Goal: Task Accomplishment & Management: Manage account settings

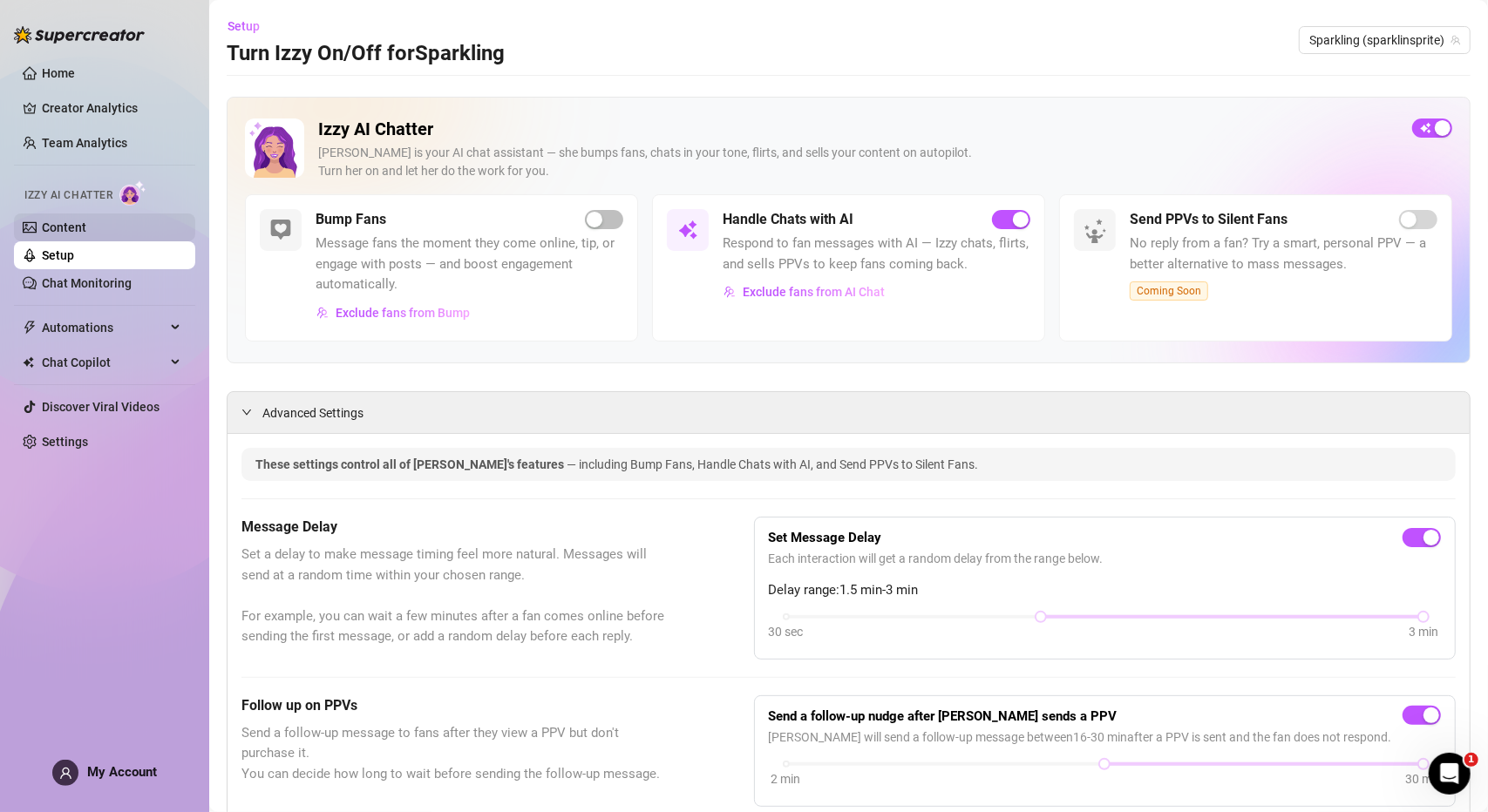
click at [86, 235] on link "Content" at bounding box center [63, 227] width 44 height 14
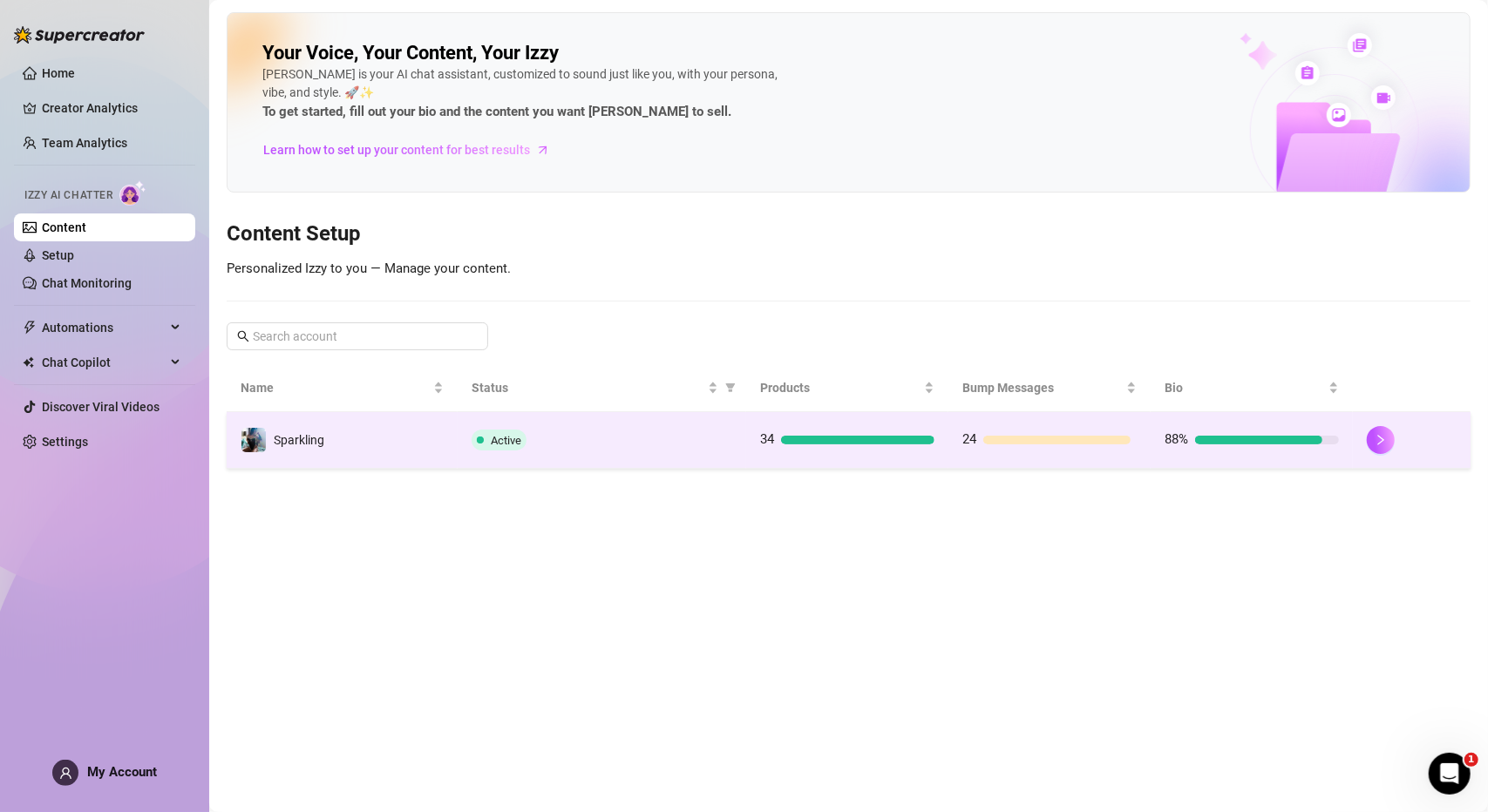
click at [484, 440] on span at bounding box center [479, 439] width 7 height 7
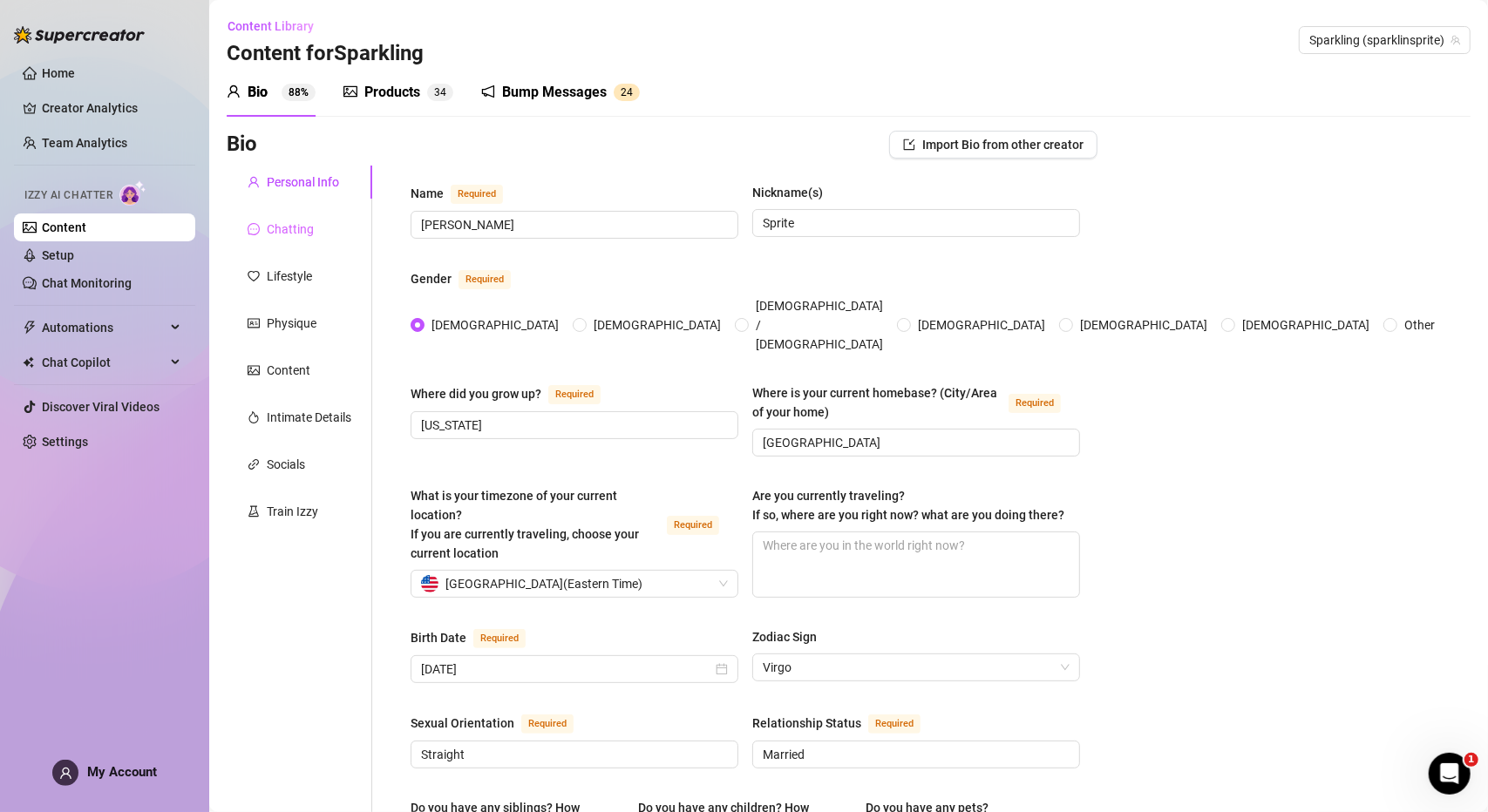
click at [314, 225] on div "Chatting" at bounding box center [299, 228] width 145 height 33
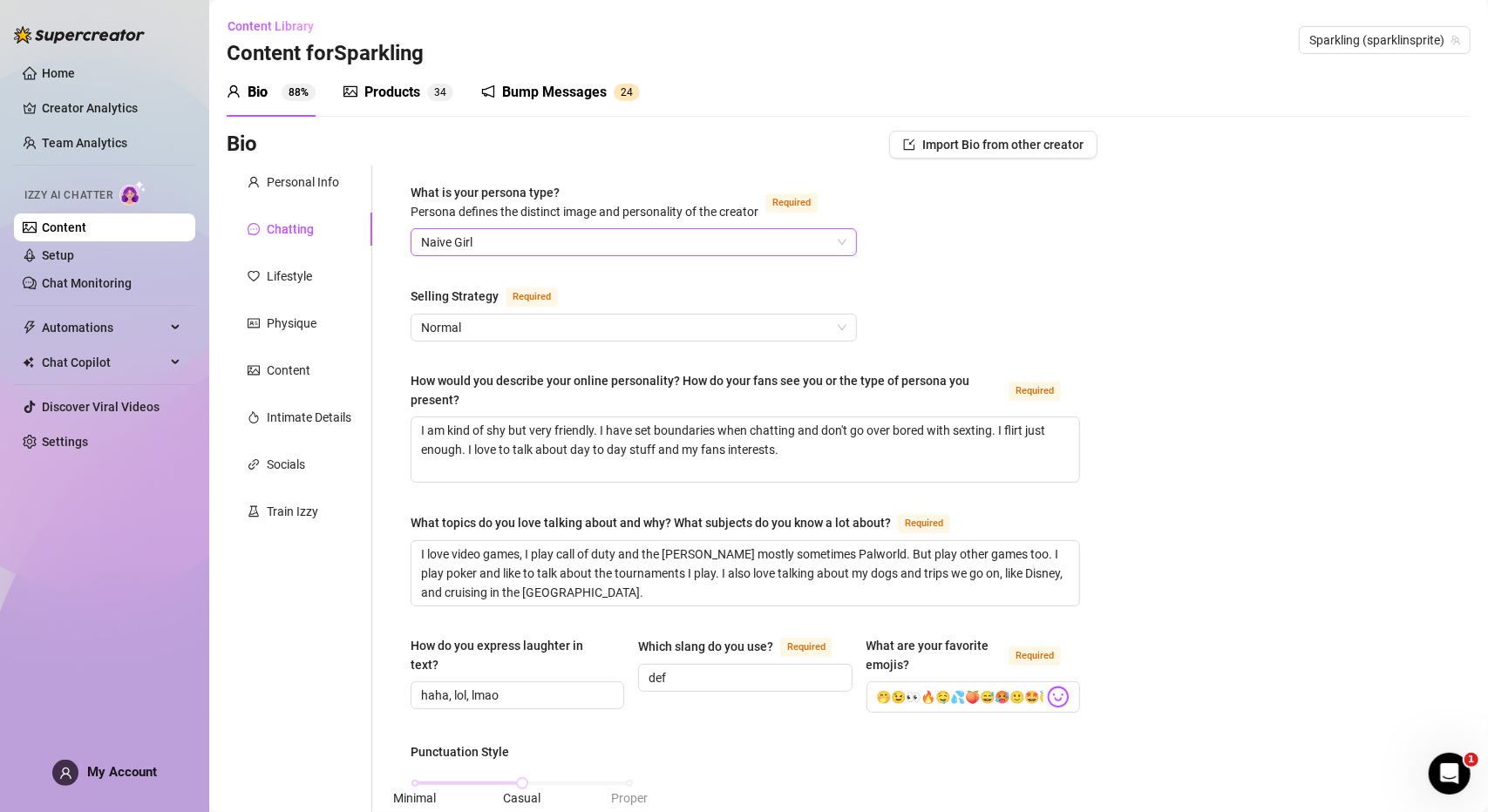
click at [605, 246] on span "Naive Girl" at bounding box center [633, 242] width 426 height 26
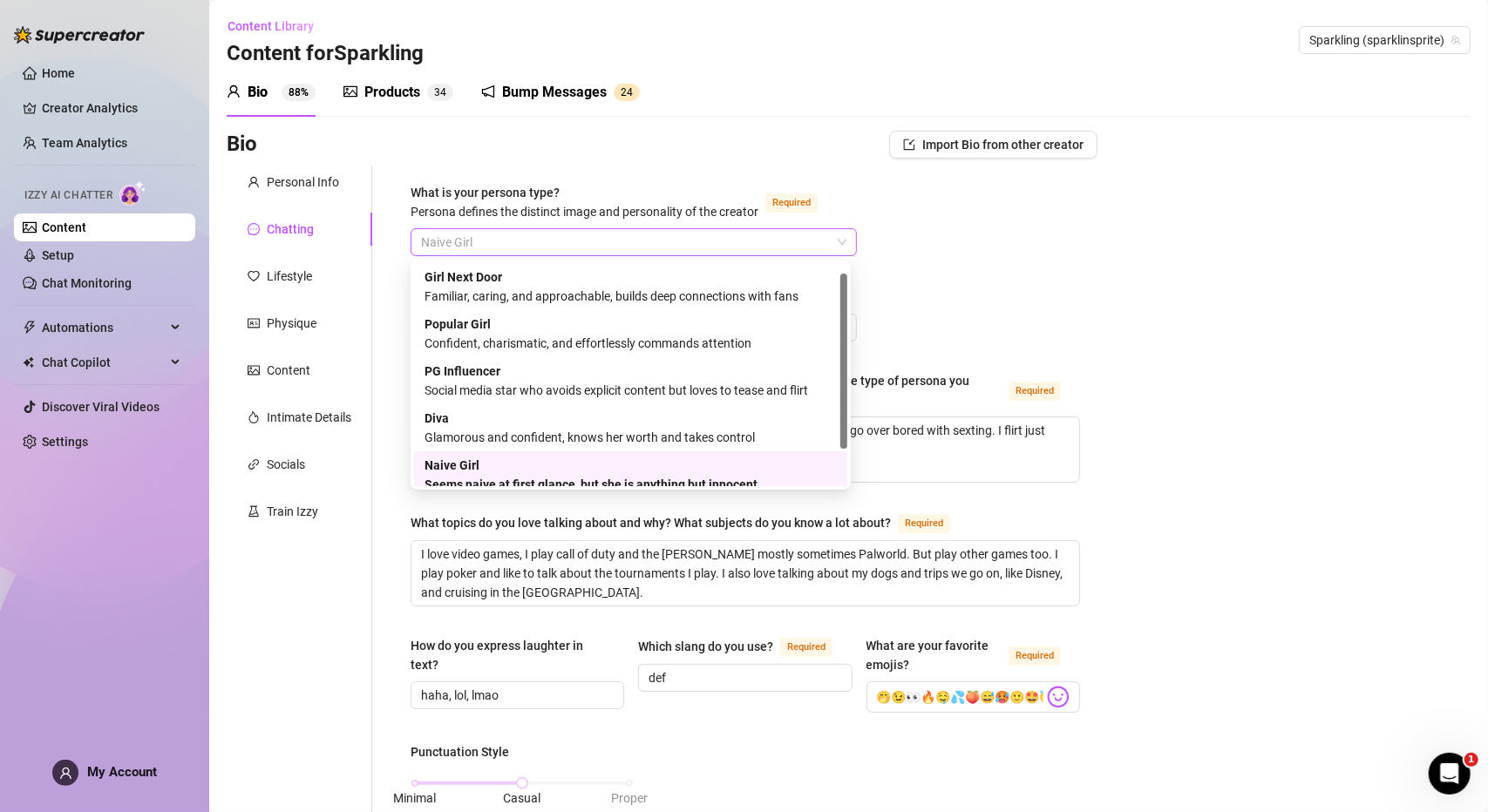
scroll to position [13, 0]
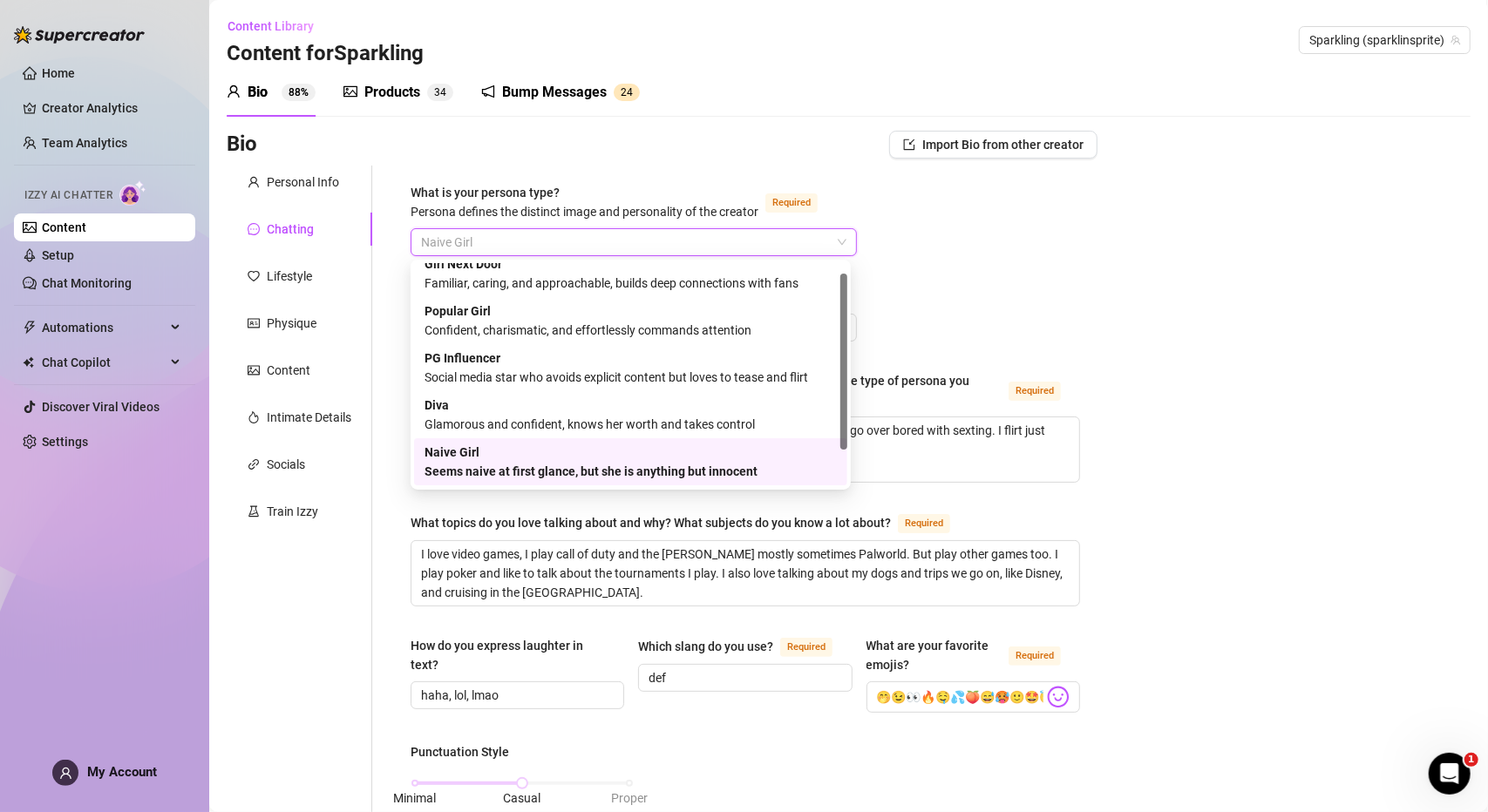
click at [605, 246] on span "Naive Girl" at bounding box center [633, 242] width 426 height 26
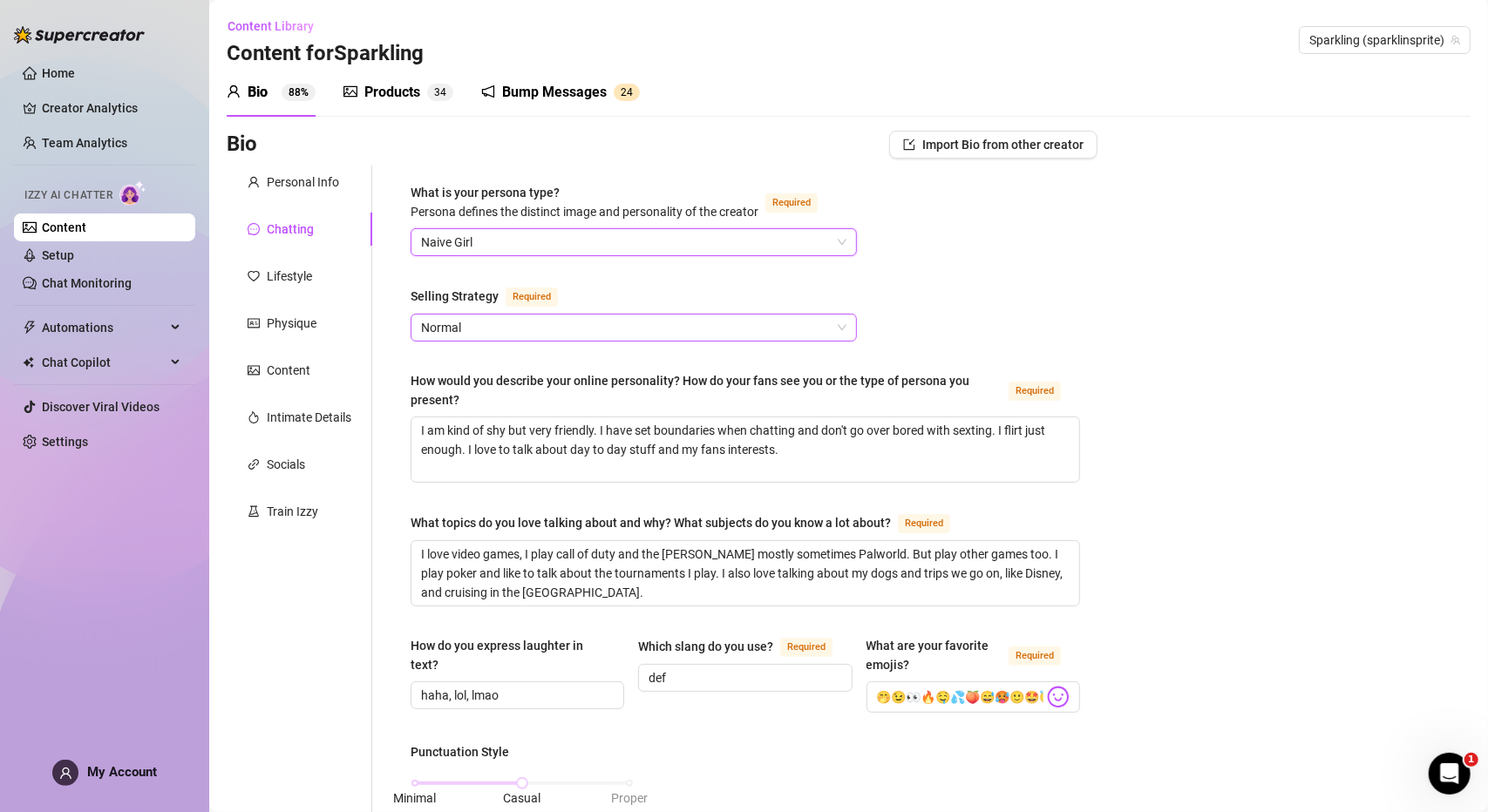
click at [743, 318] on span "Normal" at bounding box center [633, 328] width 426 height 26
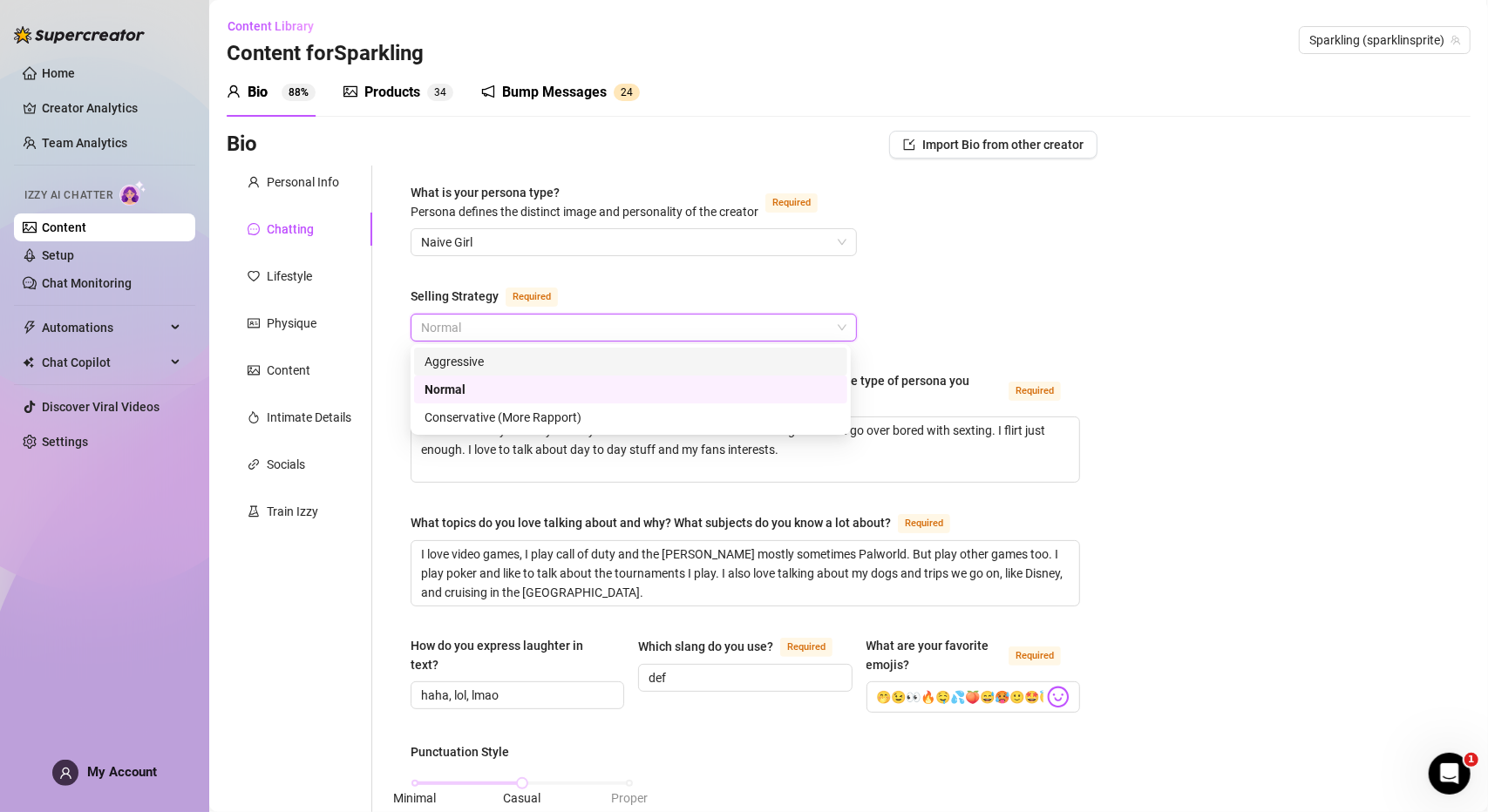
click at [725, 358] on div "Aggressive" at bounding box center [630, 361] width 412 height 19
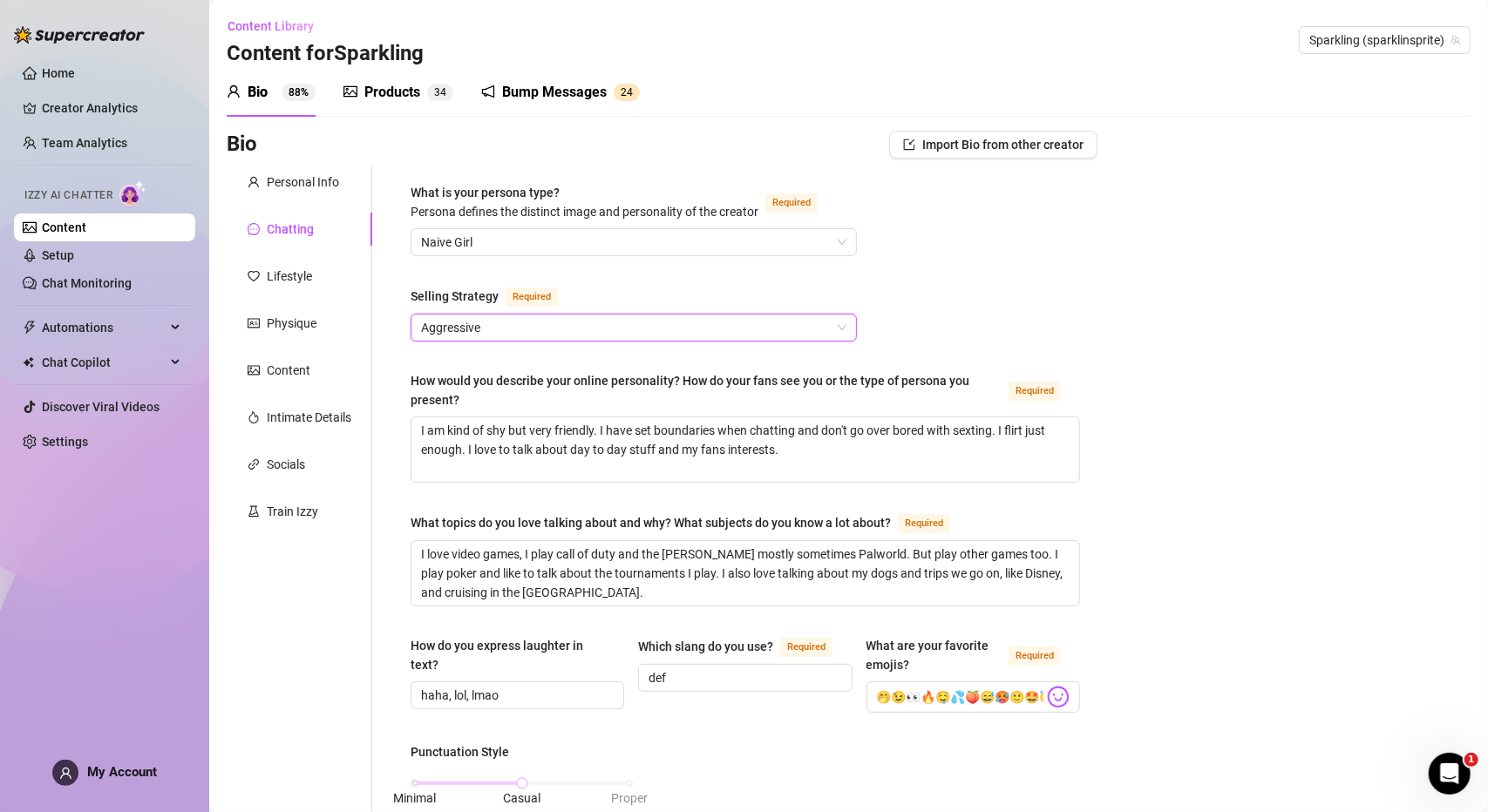
click at [727, 340] on div "Aggressive" at bounding box center [633, 328] width 446 height 28
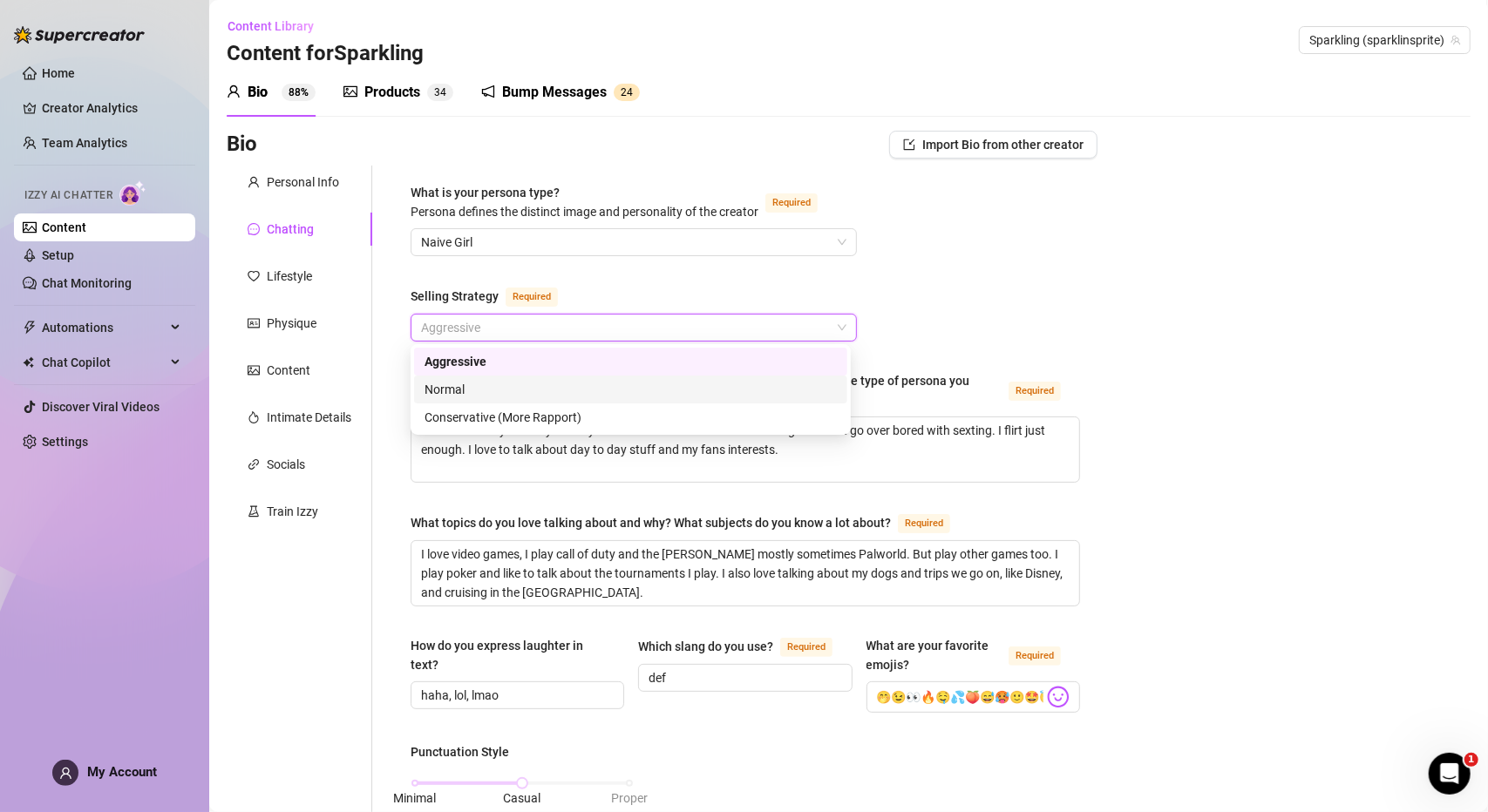
click at [710, 401] on div "Normal" at bounding box center [630, 389] width 433 height 28
click at [727, 321] on span "Normal" at bounding box center [633, 328] width 426 height 26
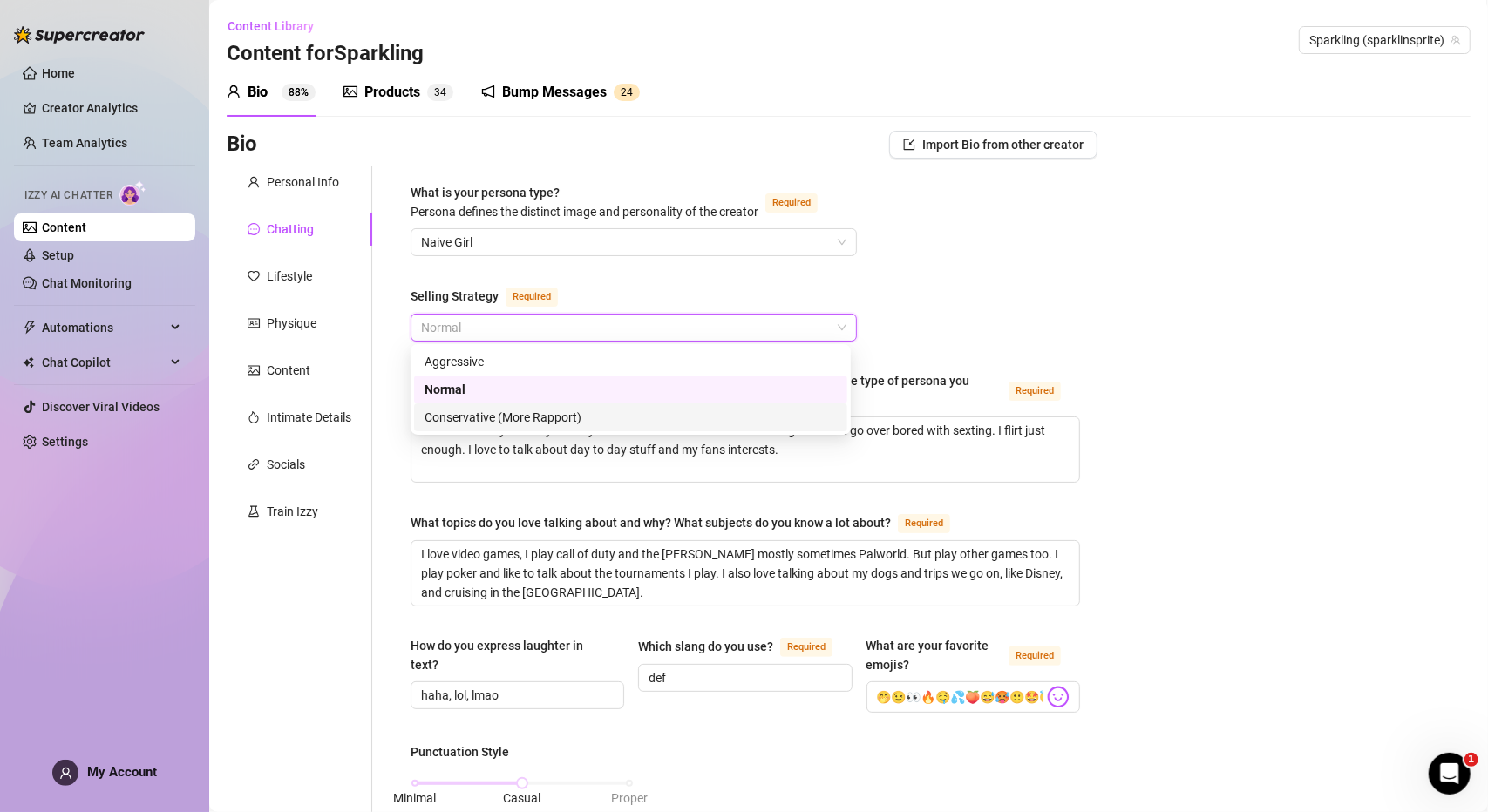
click at [681, 421] on div "Conservative (More Rapport)" at bounding box center [630, 417] width 412 height 19
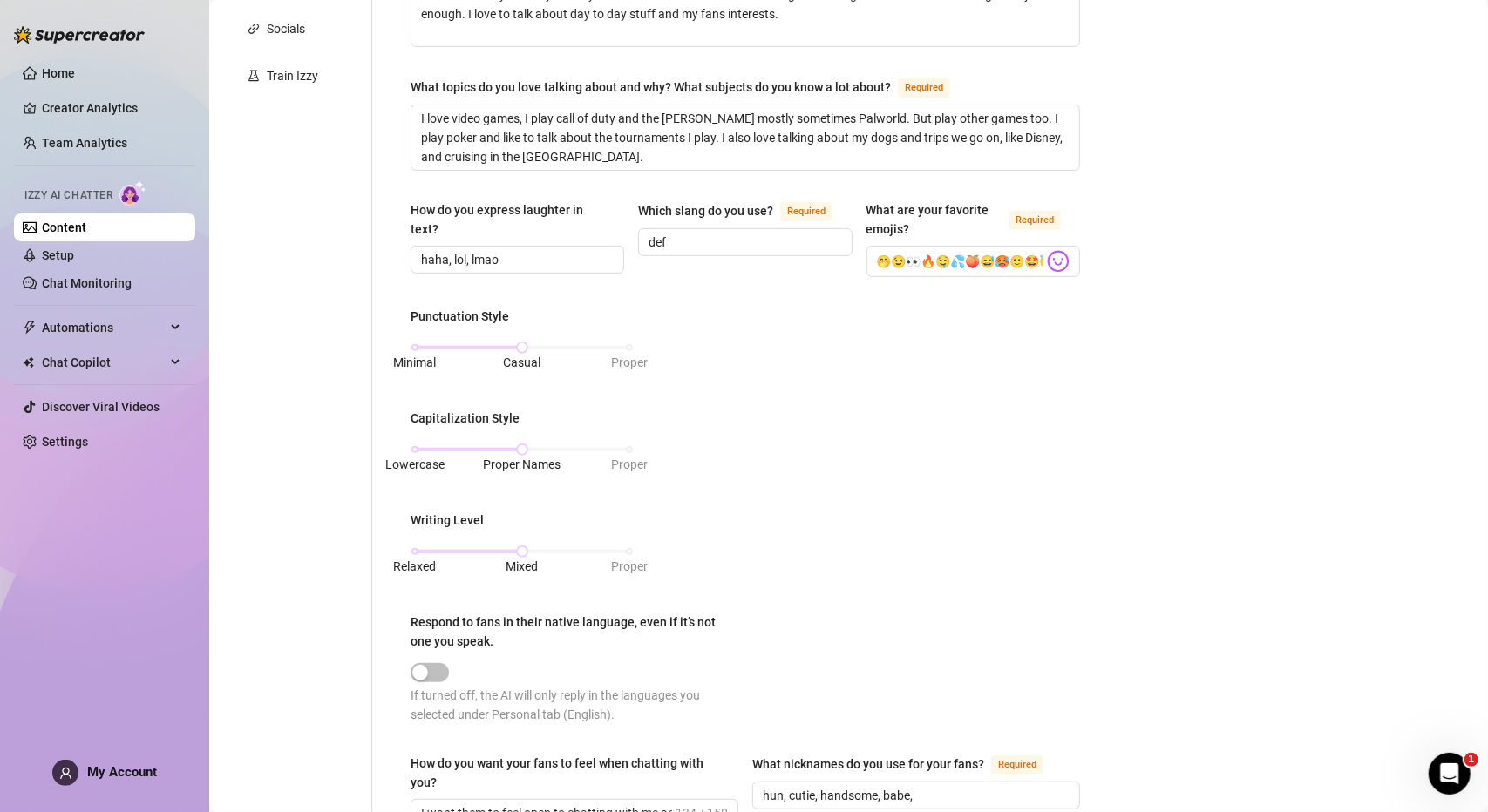
scroll to position [855, 0]
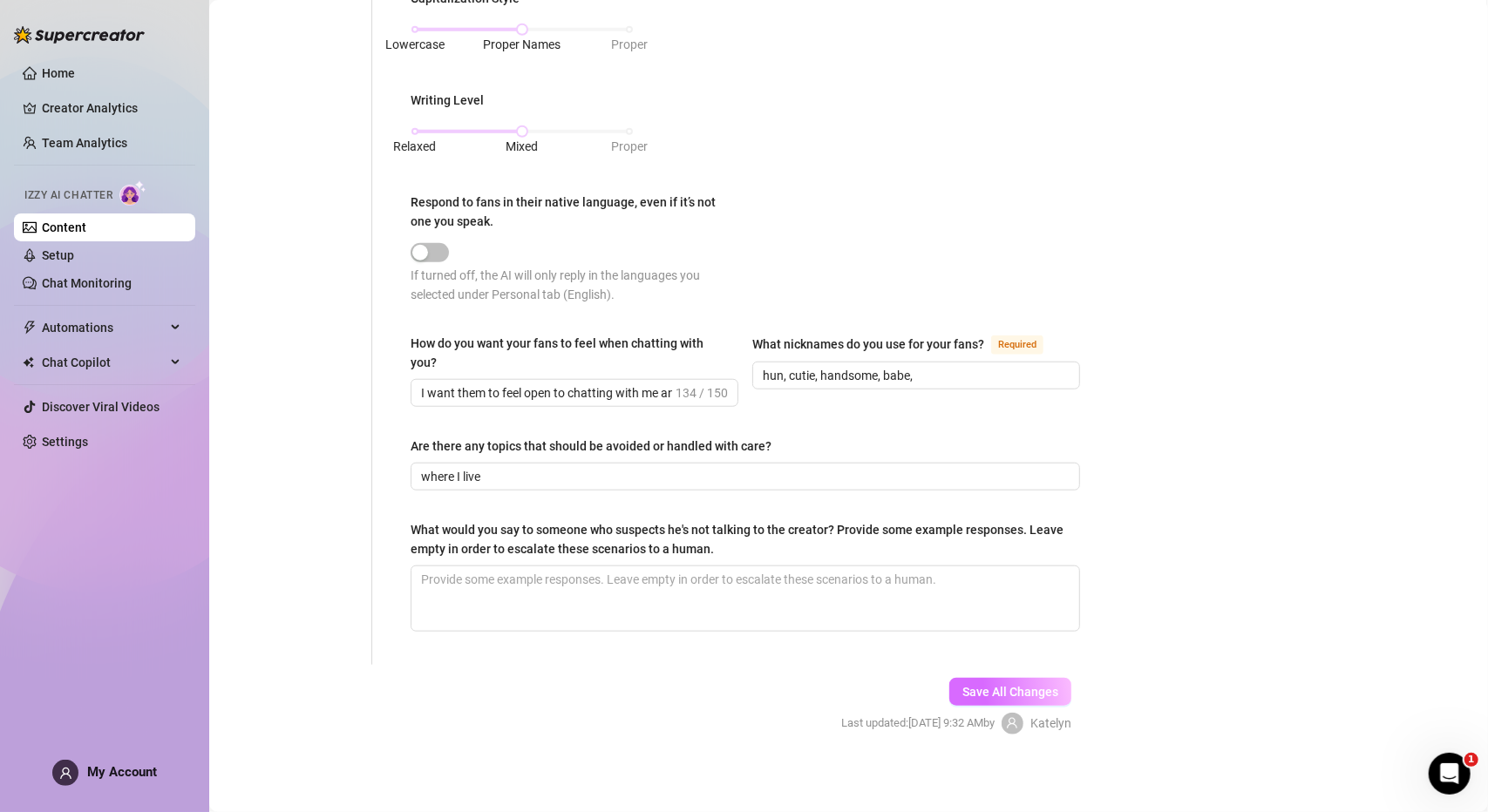
click at [1003, 688] on span "Save All Changes" at bounding box center [1011, 691] width 96 height 14
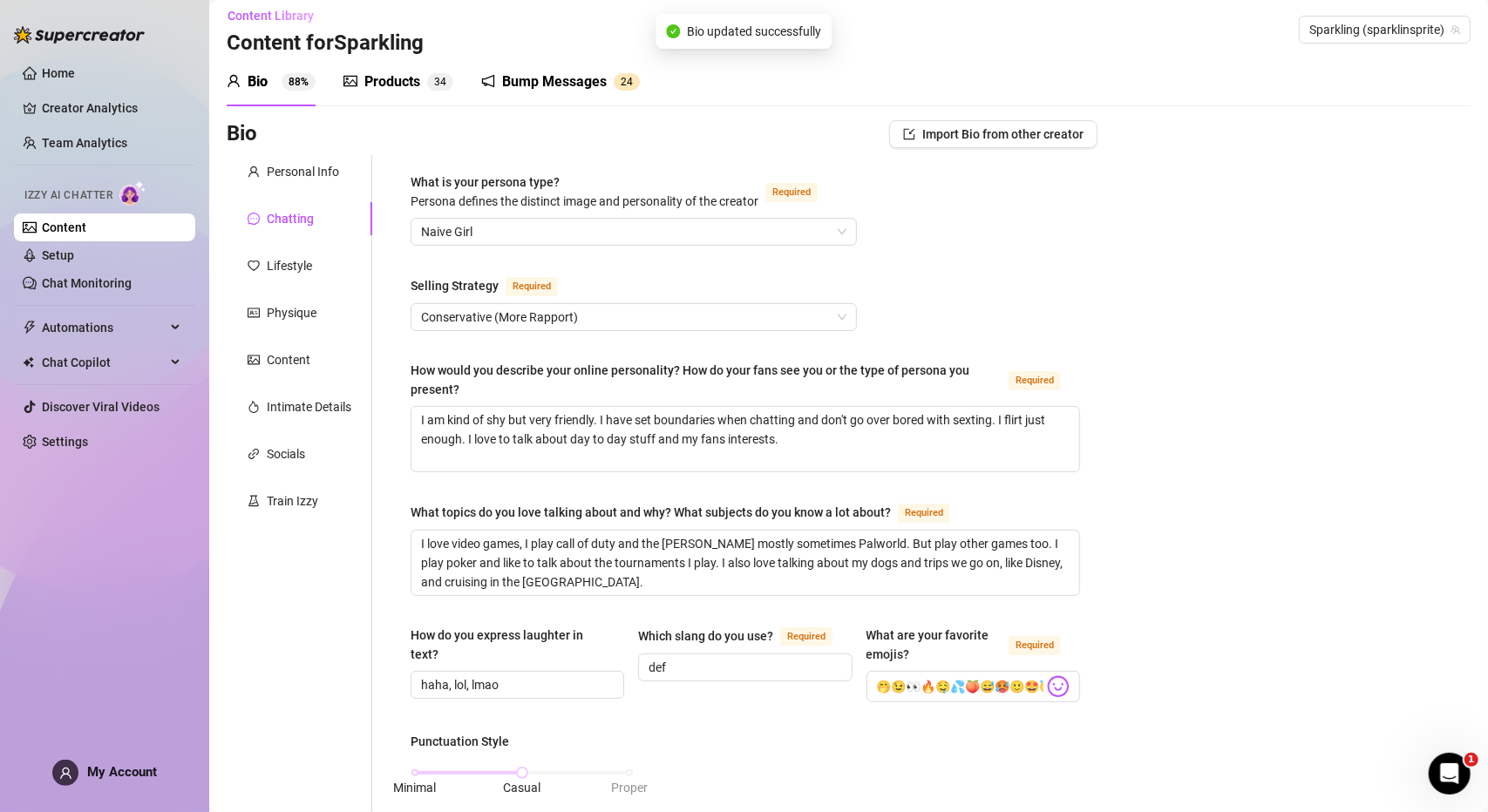
scroll to position [0, 0]
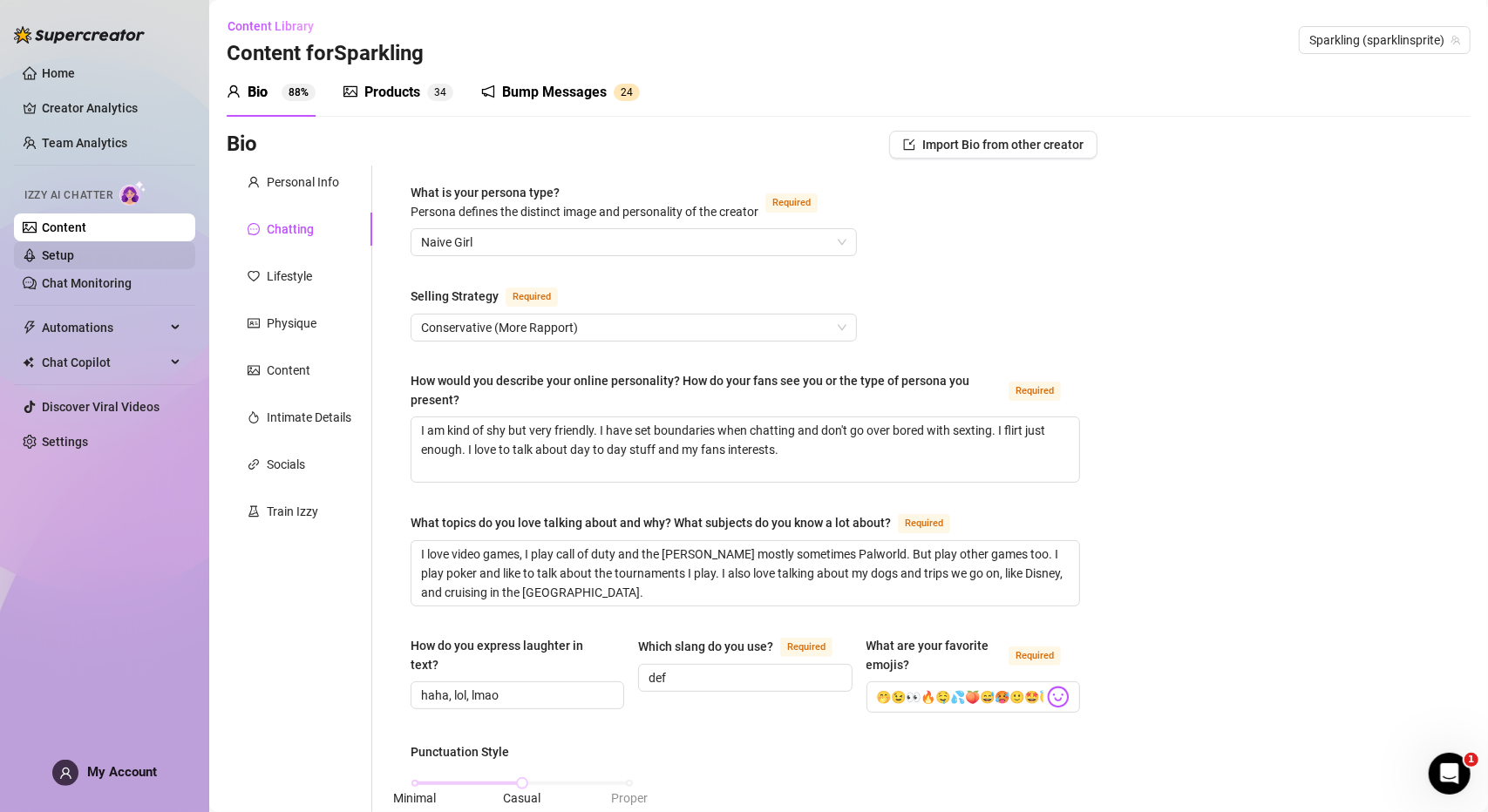
click at [75, 262] on link "Setup" at bounding box center [58, 255] width 32 height 14
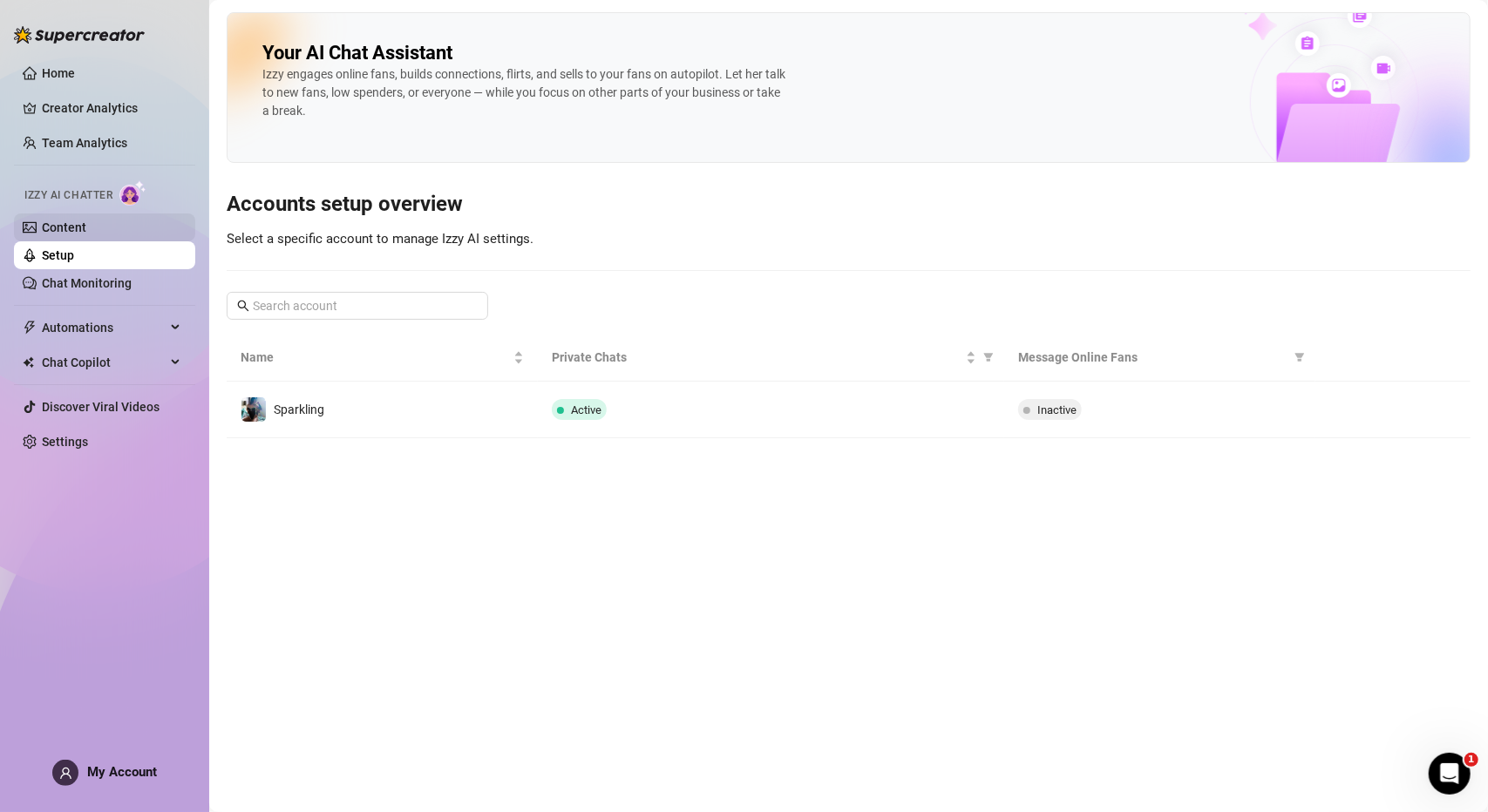
click at [86, 235] on link "Content" at bounding box center [63, 227] width 44 height 14
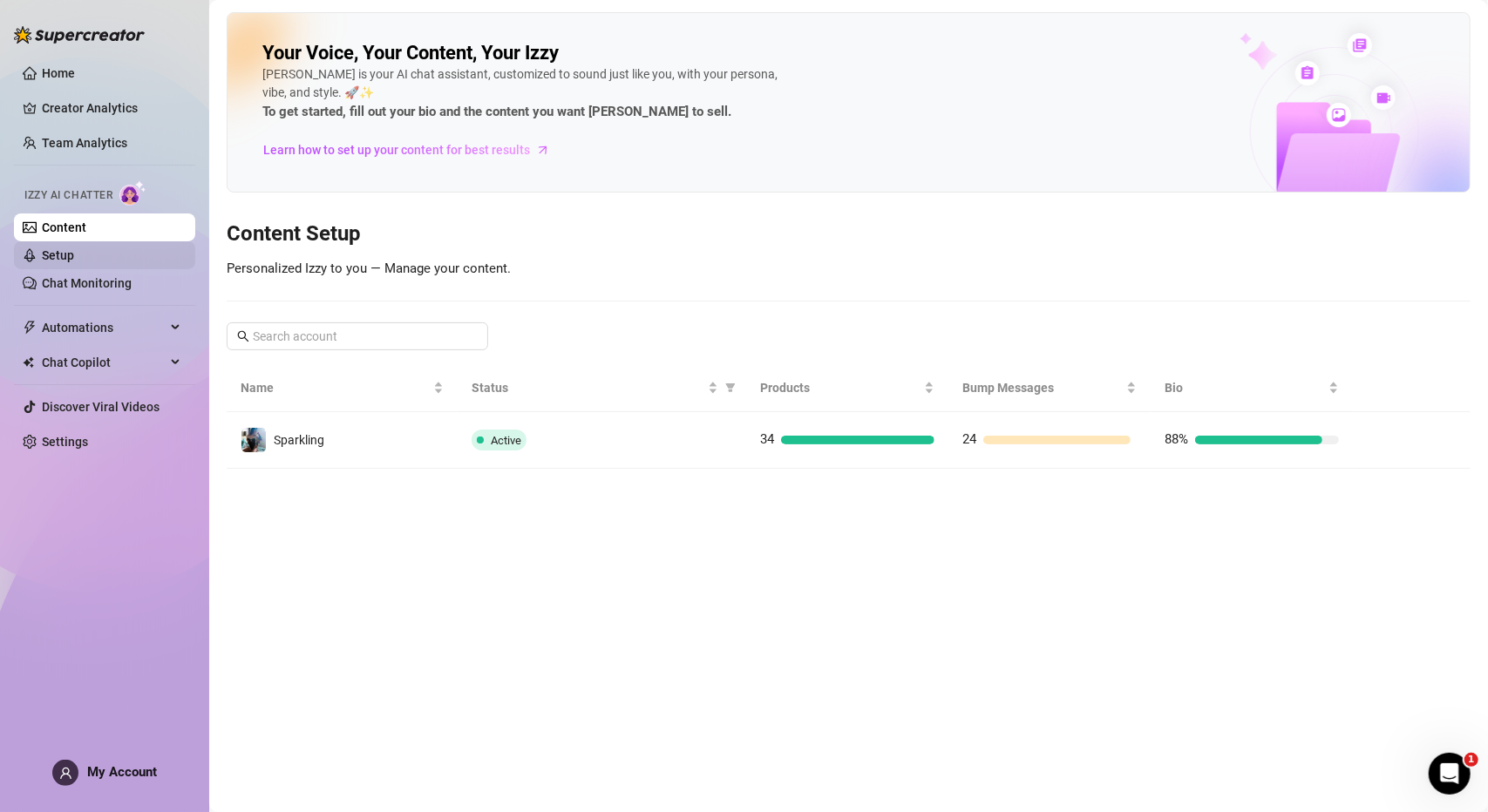
click at [75, 262] on link "Setup" at bounding box center [58, 255] width 32 height 14
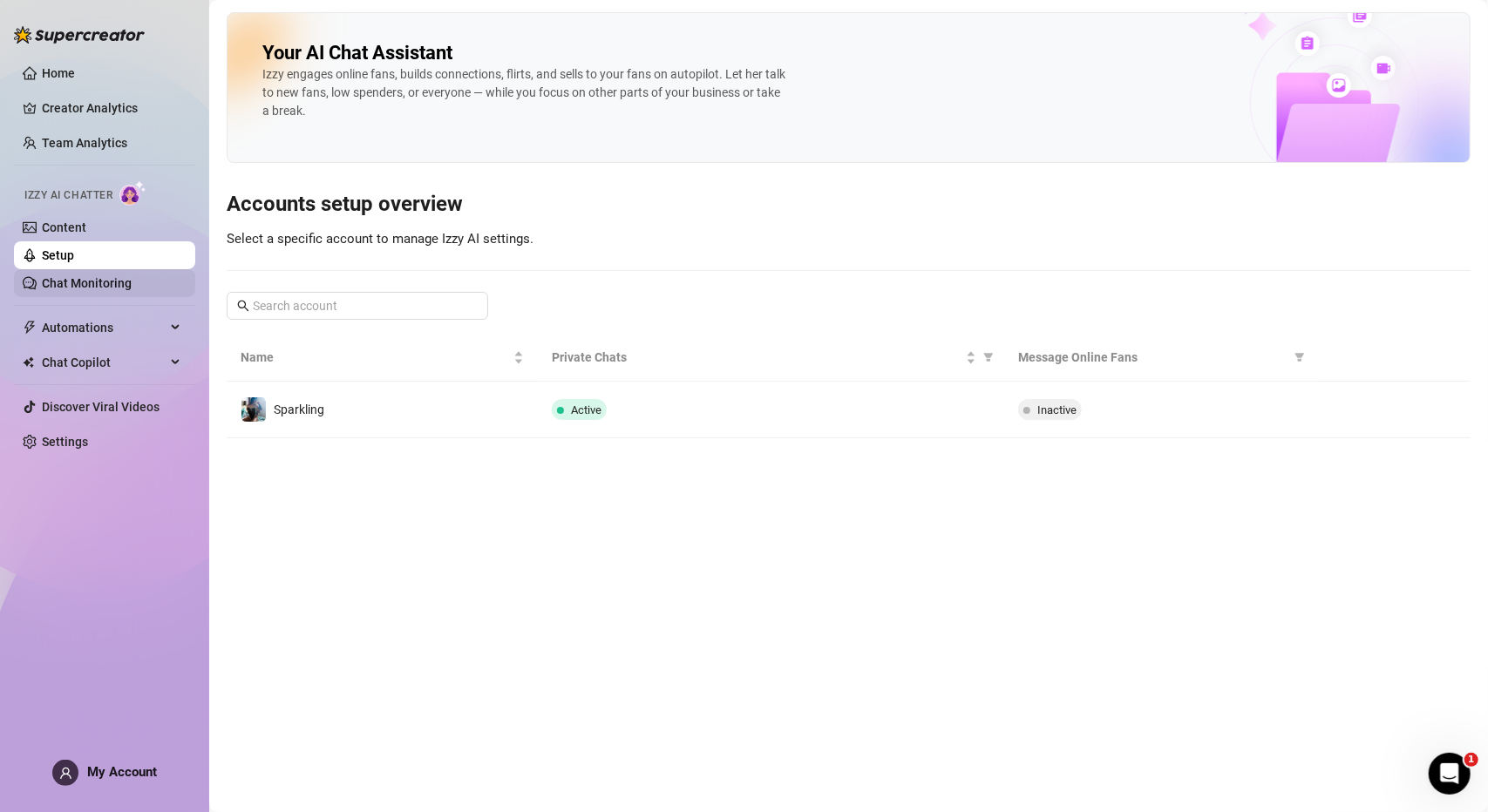
drag, startPoint x: 90, startPoint y: 282, endPoint x: 163, endPoint y: 290, distance: 73.4
click at [90, 281] on link "Chat Monitoring" at bounding box center [86, 283] width 90 height 14
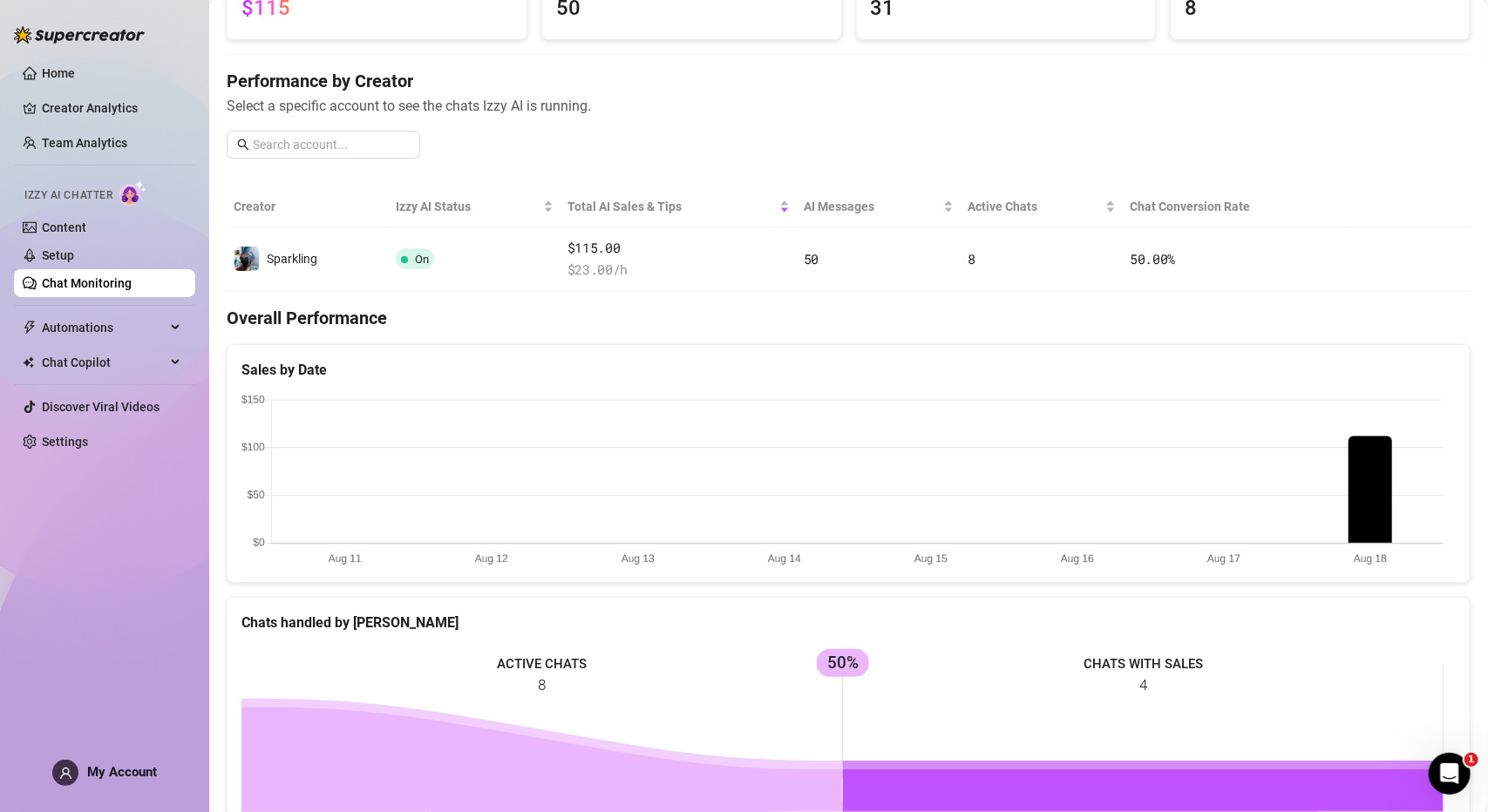
scroll to position [87, 0]
